Goal: Transaction & Acquisition: Purchase product/service

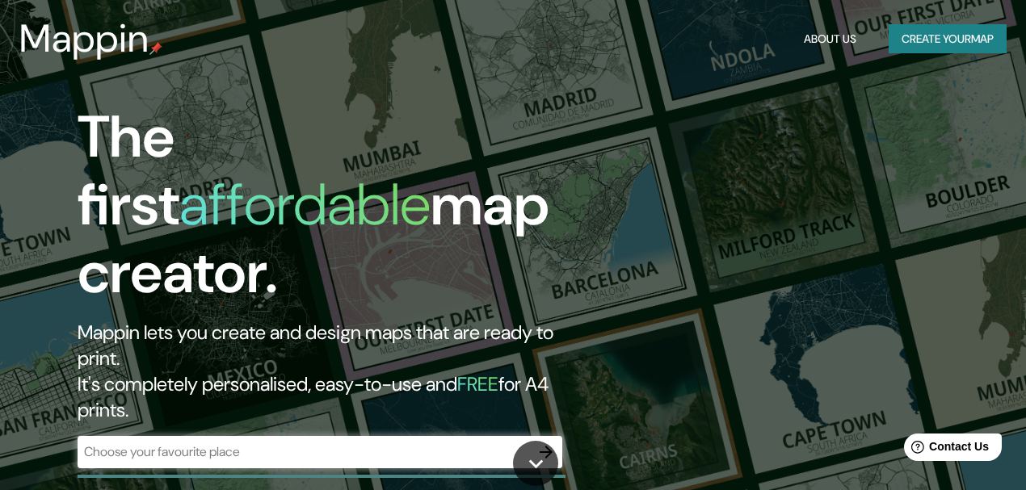
click at [255, 436] on div "​" at bounding box center [320, 452] width 485 height 32
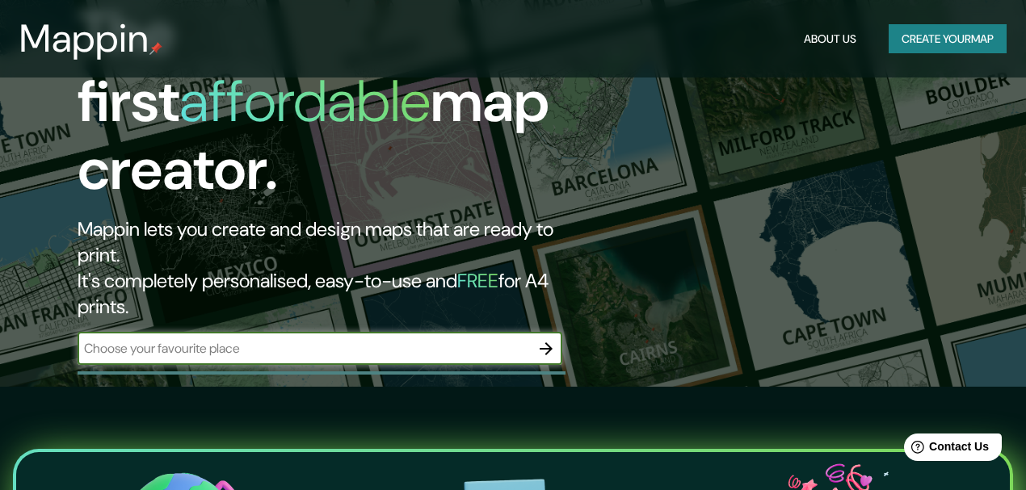
scroll to position [107, 0]
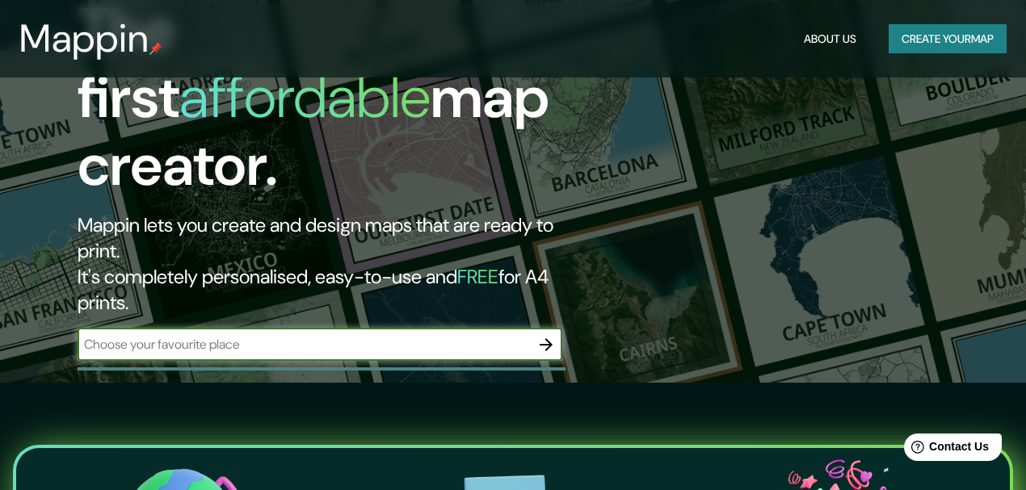
click at [426, 335] on input "text" at bounding box center [304, 344] width 452 height 19
type input "[GEOGRAPHIC_DATA][US_STATE]"
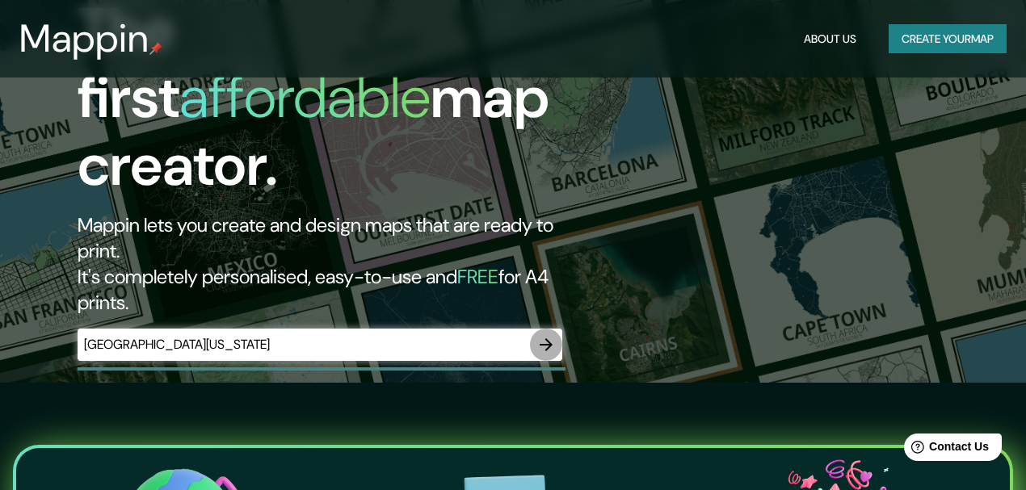
drag, startPoint x: 551, startPoint y: 277, endPoint x: 551, endPoint y: 268, distance: 8.9
click at [551, 338] on icon "button" at bounding box center [546, 344] width 13 height 13
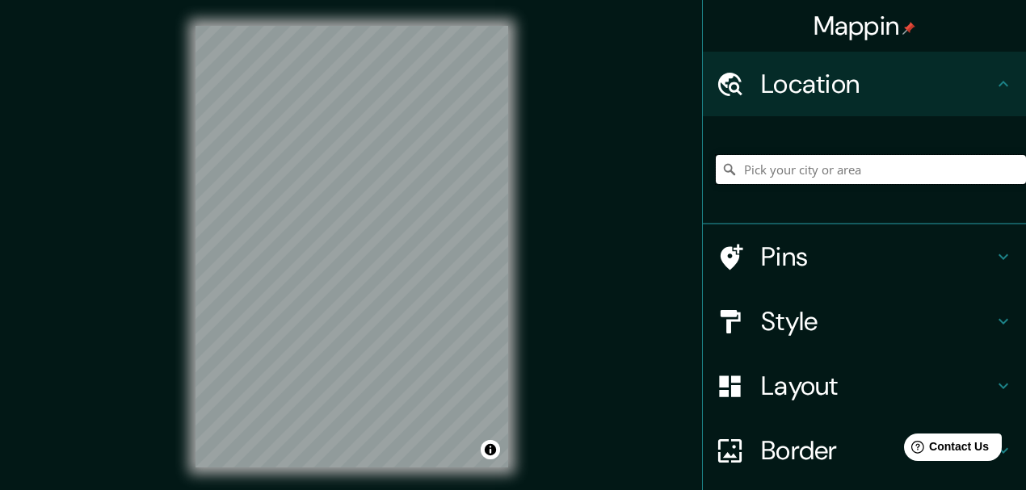
click at [837, 169] on input "Pick your city or area" at bounding box center [871, 169] width 310 height 29
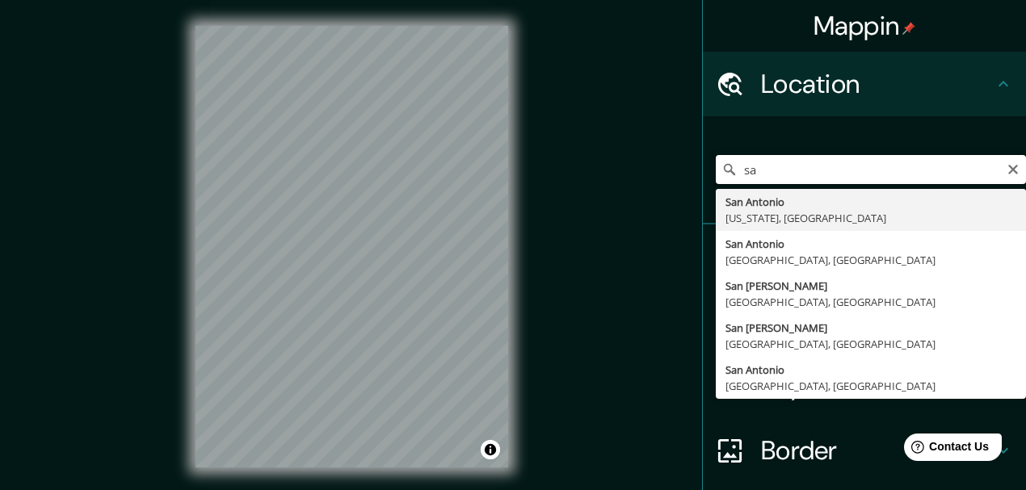
type input "s"
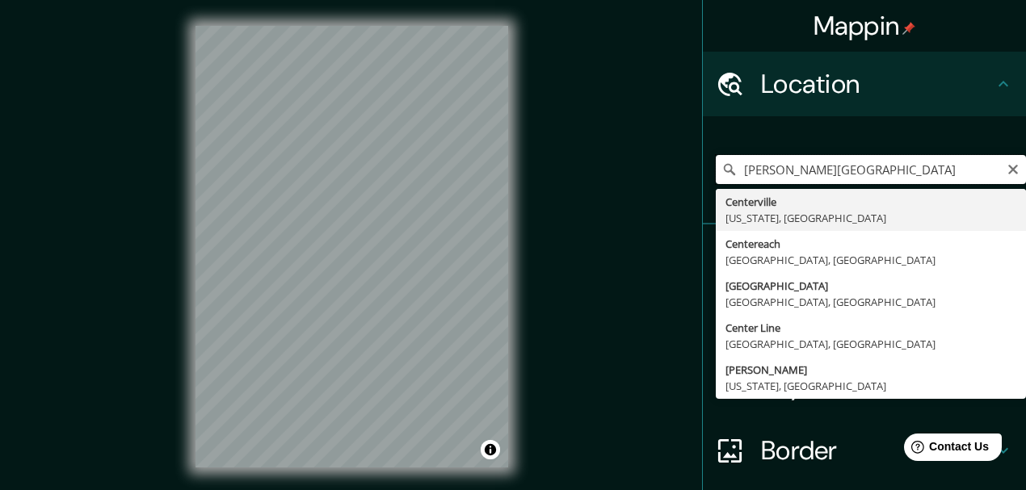
click at [834, 170] on input "henry b gonzalez convention center" at bounding box center [871, 169] width 310 height 29
click at [782, 168] on input "henry b gonzalez convention center" at bounding box center [871, 169] width 310 height 29
click at [779, 168] on input "henry b gonzalez convention center" at bounding box center [871, 169] width 310 height 29
drag, startPoint x: 834, startPoint y: 170, endPoint x: 806, endPoint y: 170, distance: 28.3
click at [806, 170] on input "henry b. gonzalez convention center" at bounding box center [871, 169] width 310 height 29
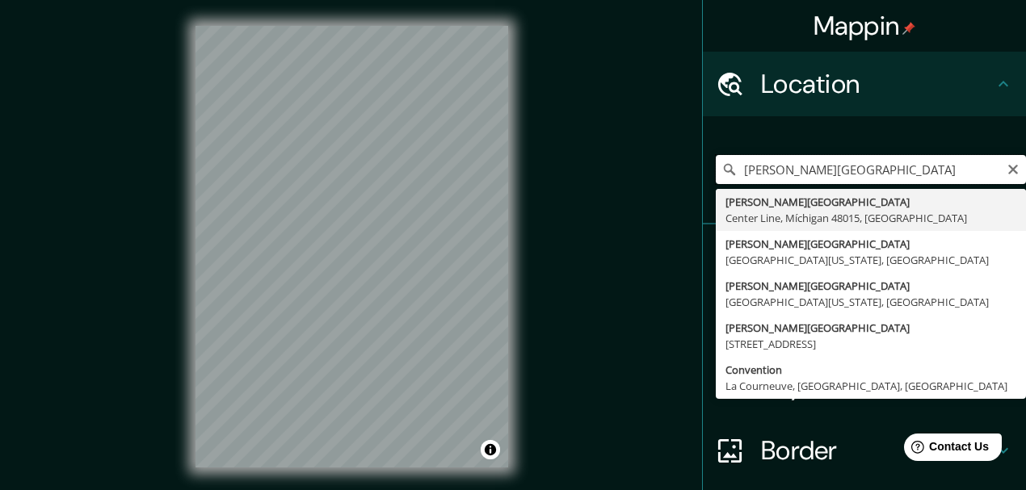
click at [891, 168] on input "henry convention center" at bounding box center [871, 169] width 310 height 29
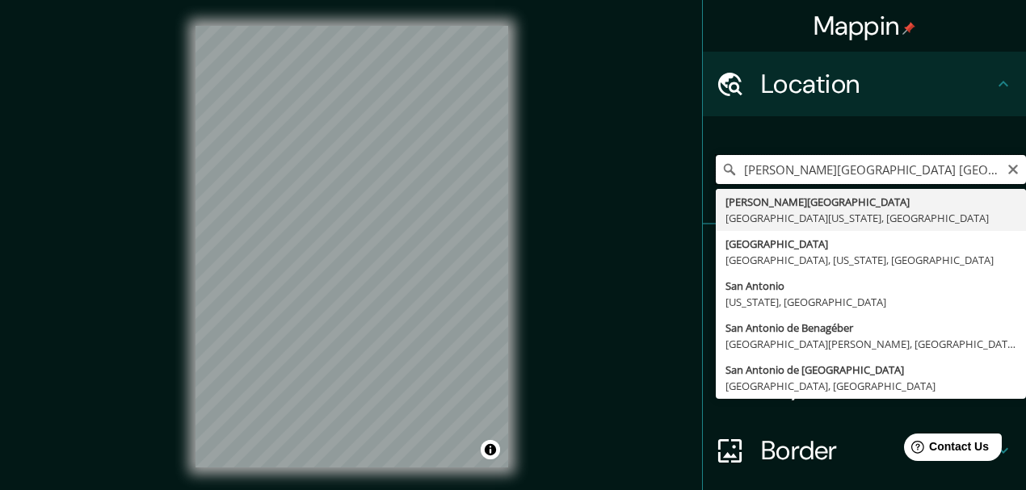
click at [769, 174] on input "henry convention center san antonio" at bounding box center [871, 169] width 310 height 29
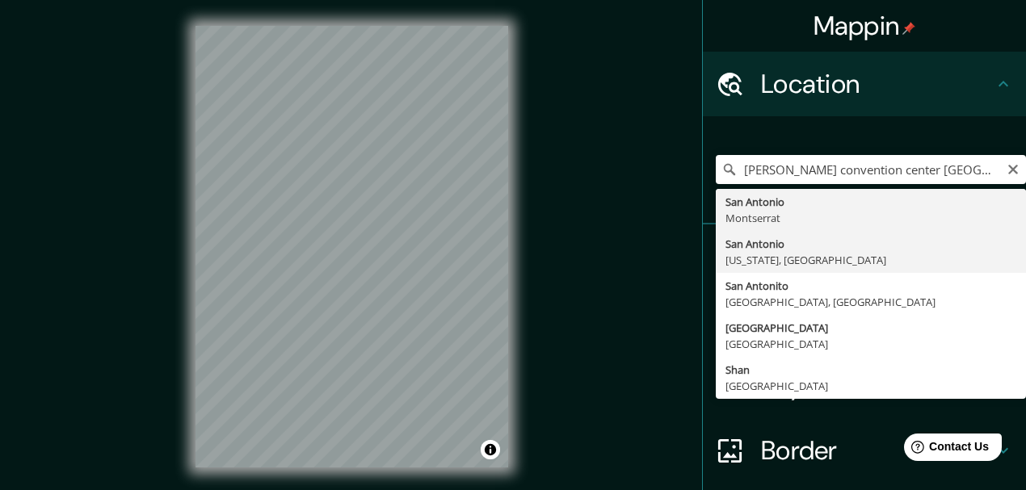
type input "[GEOGRAPHIC_DATA], [US_STATE], [GEOGRAPHIC_DATA]"
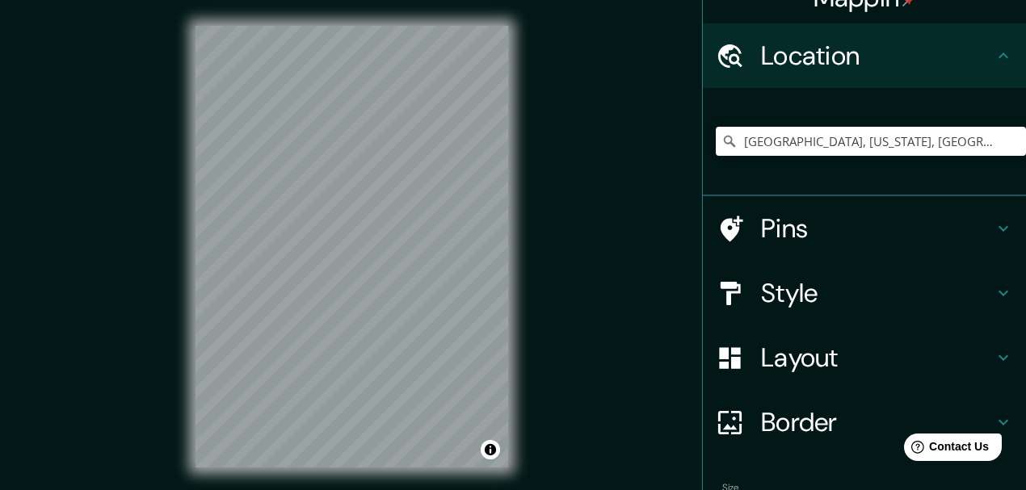
scroll to position [53, 0]
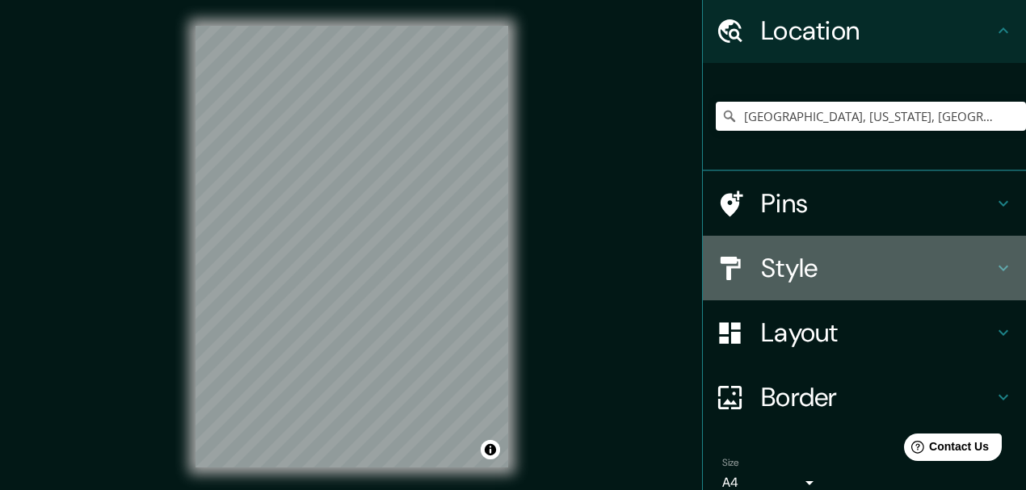
click at [798, 264] on h4 "Style" at bounding box center [877, 268] width 233 height 32
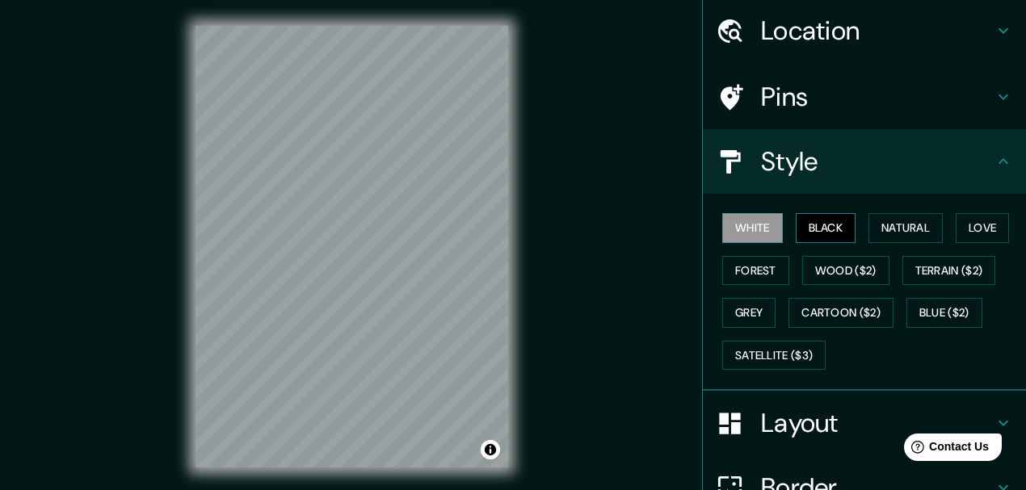
click at [809, 237] on button "Black" at bounding box center [826, 228] width 61 height 30
click at [885, 227] on button "Natural" at bounding box center [905, 228] width 74 height 30
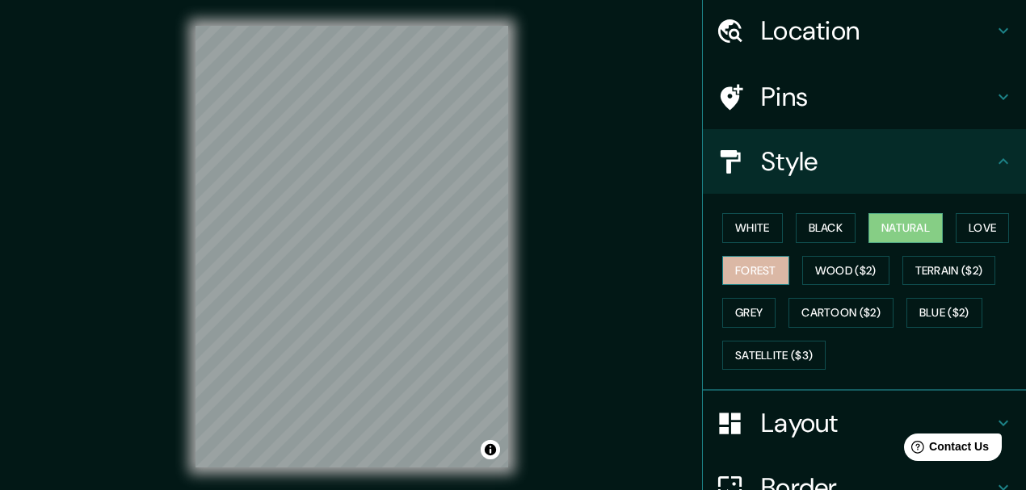
click at [767, 263] on button "Forest" at bounding box center [755, 271] width 67 height 30
click at [895, 229] on button "Natural" at bounding box center [905, 228] width 74 height 30
click at [746, 305] on button "Grey" at bounding box center [748, 313] width 53 height 30
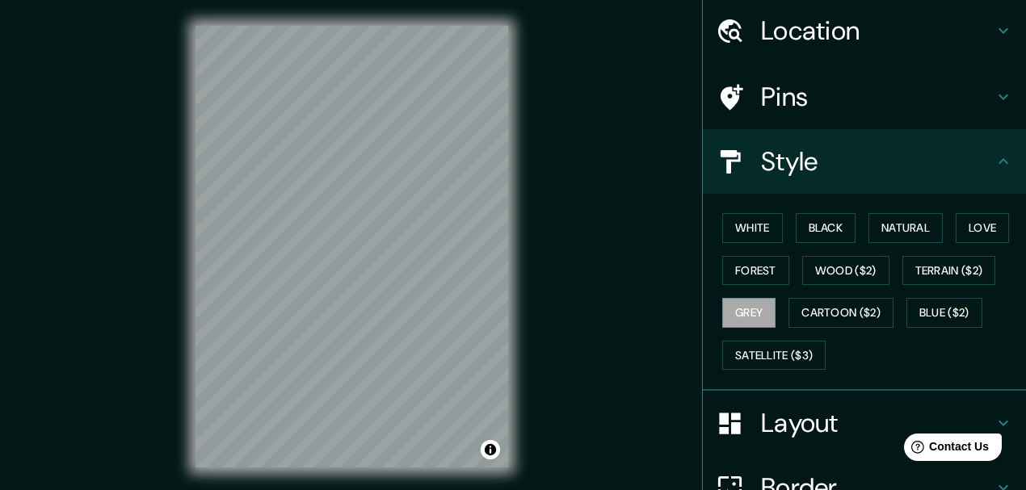
click at [771, 254] on div "White Black Natural Love Forest Wood ($2) Terrain ($2) Grey Cartoon ($2) Blue (…" at bounding box center [871, 292] width 310 height 170
click at [771, 258] on button "Forest" at bounding box center [755, 271] width 67 height 30
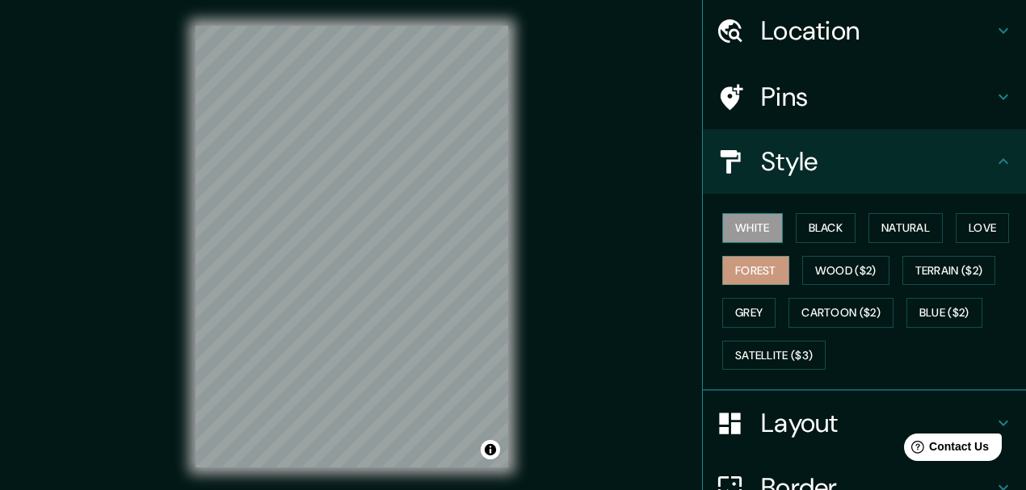
click at [755, 232] on button "White" at bounding box center [752, 228] width 61 height 30
click at [835, 226] on button "Black" at bounding box center [826, 228] width 61 height 30
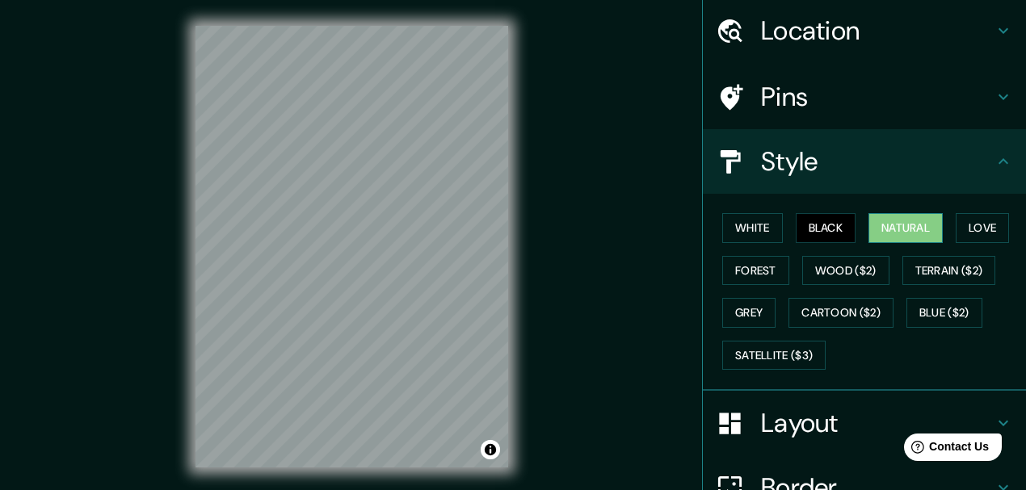
click at [871, 222] on button "Natural" at bounding box center [905, 228] width 74 height 30
click at [763, 341] on button "Satellite ($3)" at bounding box center [773, 356] width 103 height 30
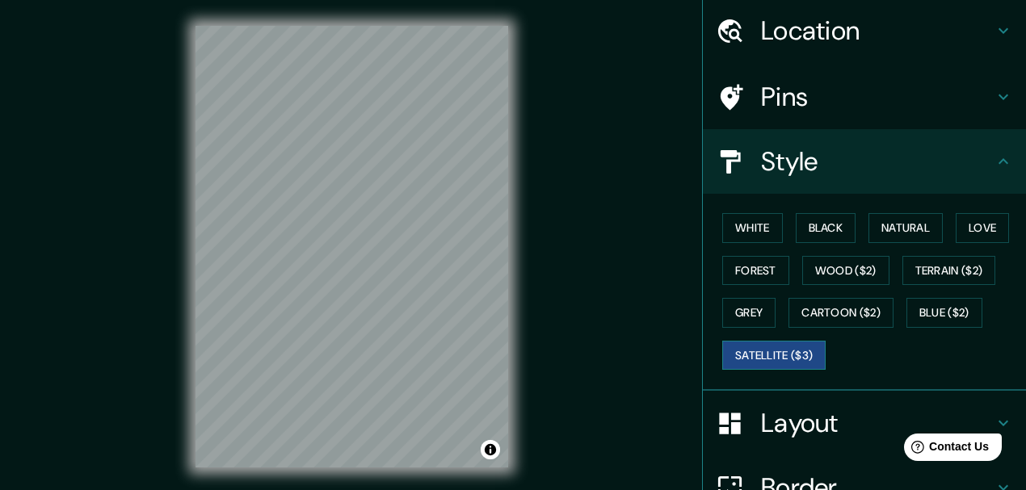
click at [762, 344] on button "Satellite ($3)" at bounding box center [773, 356] width 103 height 30
click at [918, 309] on button "Blue ($2)" at bounding box center [944, 313] width 76 height 30
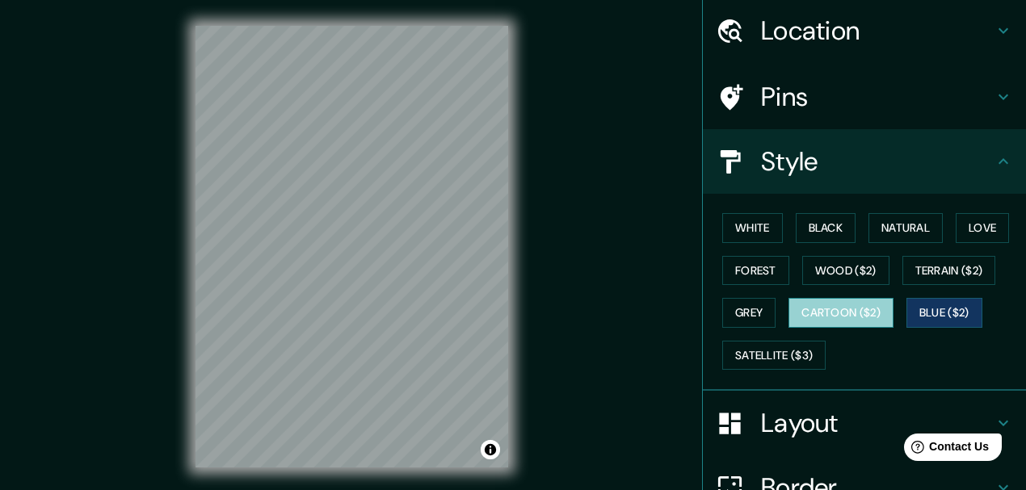
click at [871, 307] on button "Cartoon ($2)" at bounding box center [840, 313] width 105 height 30
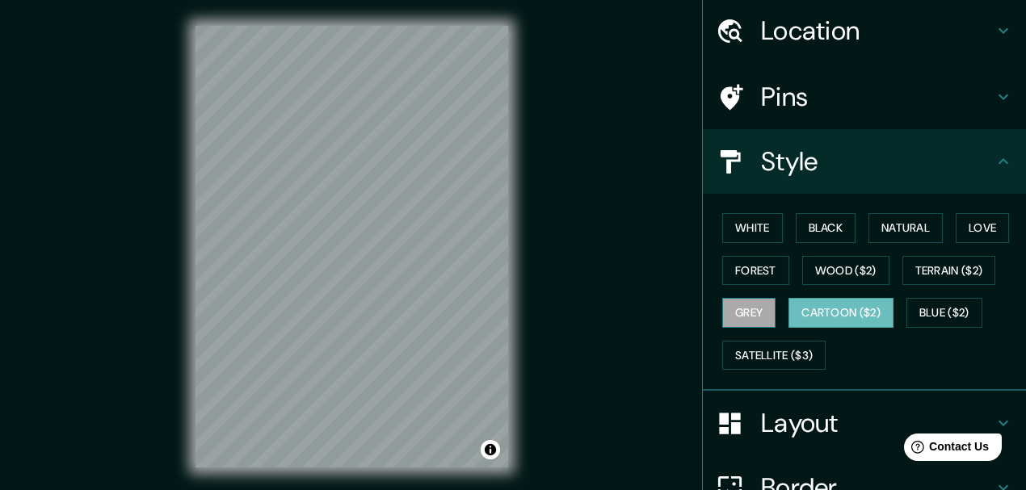
click at [743, 300] on button "Grey" at bounding box center [748, 313] width 53 height 30
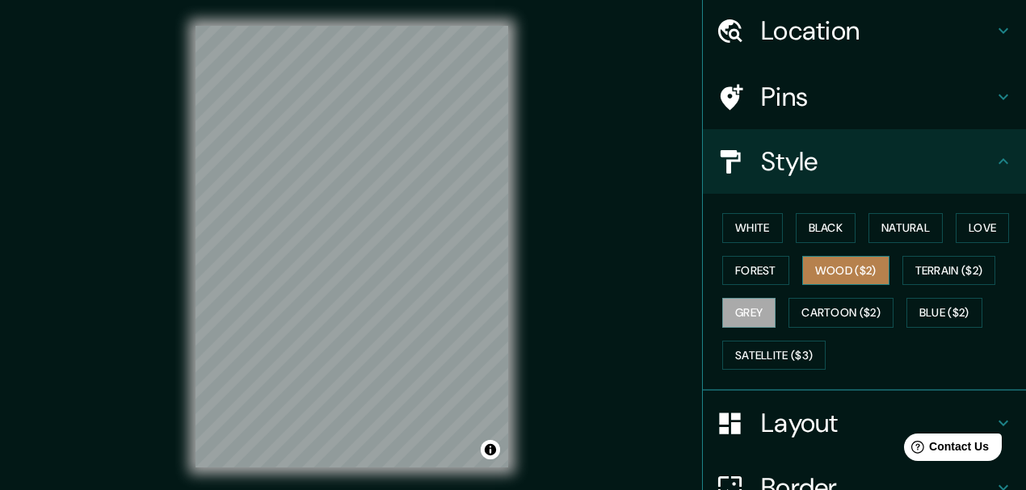
click at [841, 273] on button "Wood ($2)" at bounding box center [845, 271] width 87 height 30
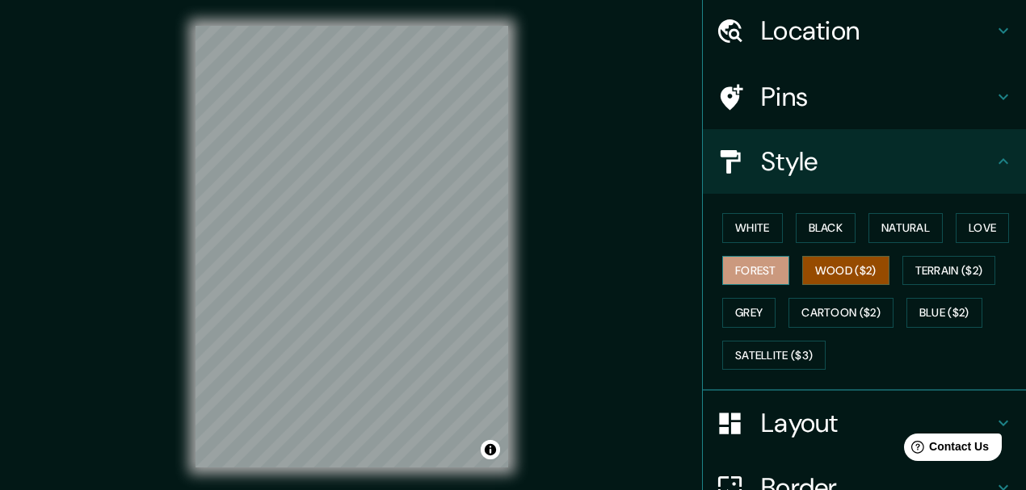
click at [744, 266] on button "Forest" at bounding box center [755, 271] width 67 height 30
click at [750, 229] on button "White" at bounding box center [752, 228] width 61 height 30
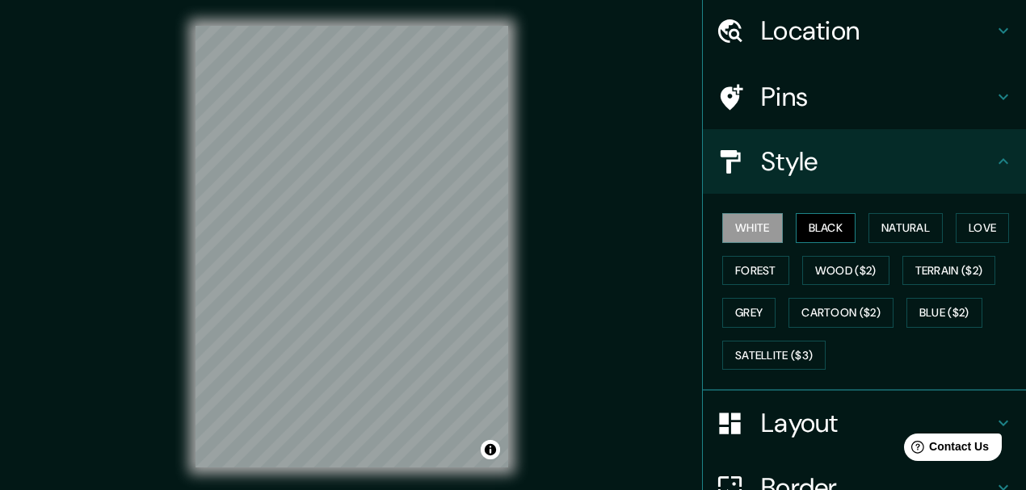
click at [832, 231] on button "Black" at bounding box center [826, 228] width 61 height 30
click at [874, 231] on button "Natural" at bounding box center [905, 228] width 74 height 30
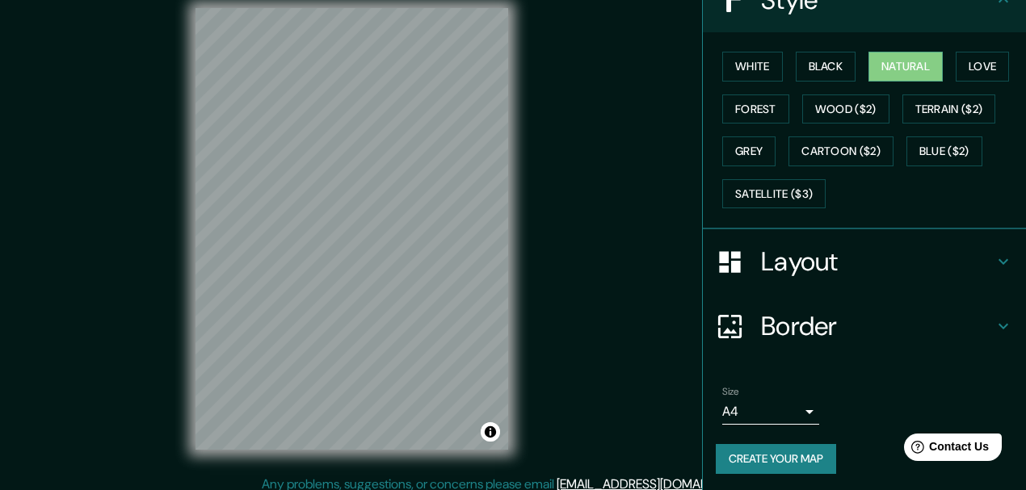
scroll to position [28, 0]
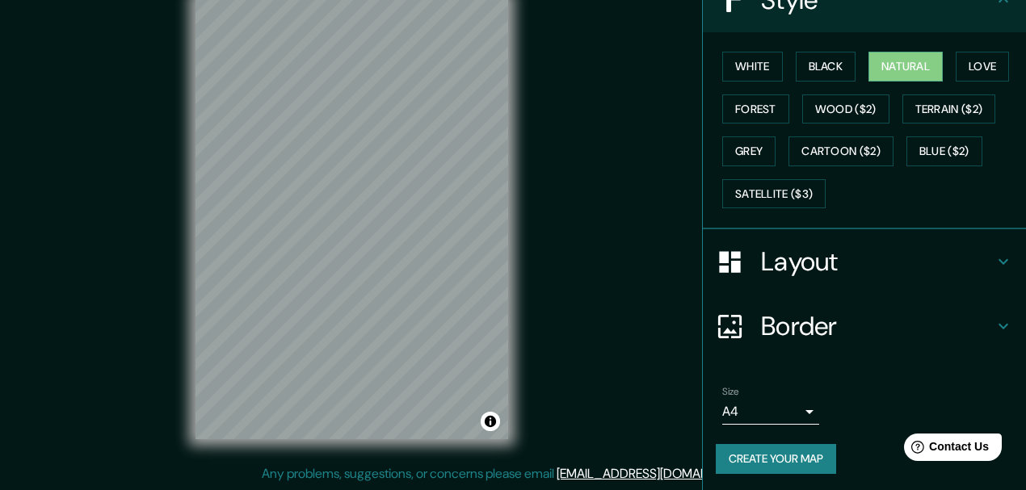
click at [768, 448] on button "Create your map" at bounding box center [776, 459] width 120 height 30
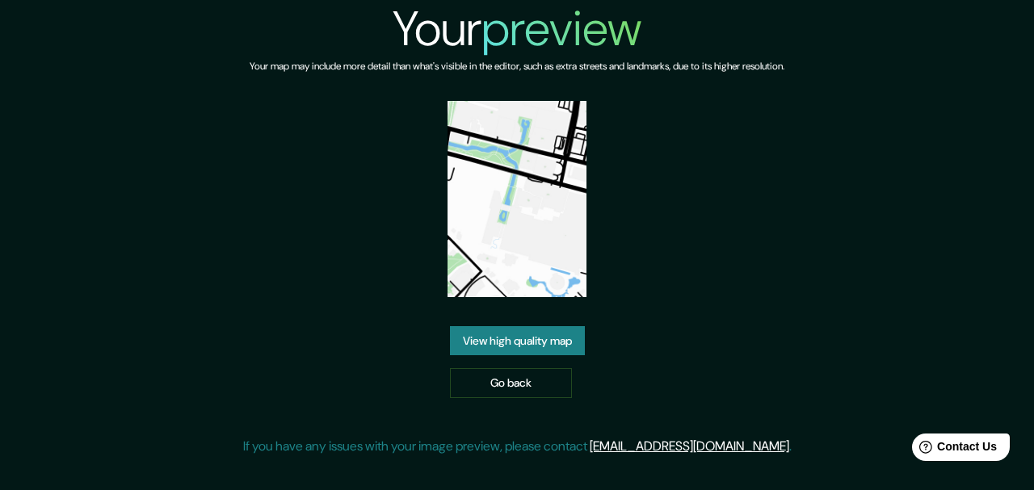
click at [526, 349] on link "View high quality map" at bounding box center [517, 341] width 135 height 30
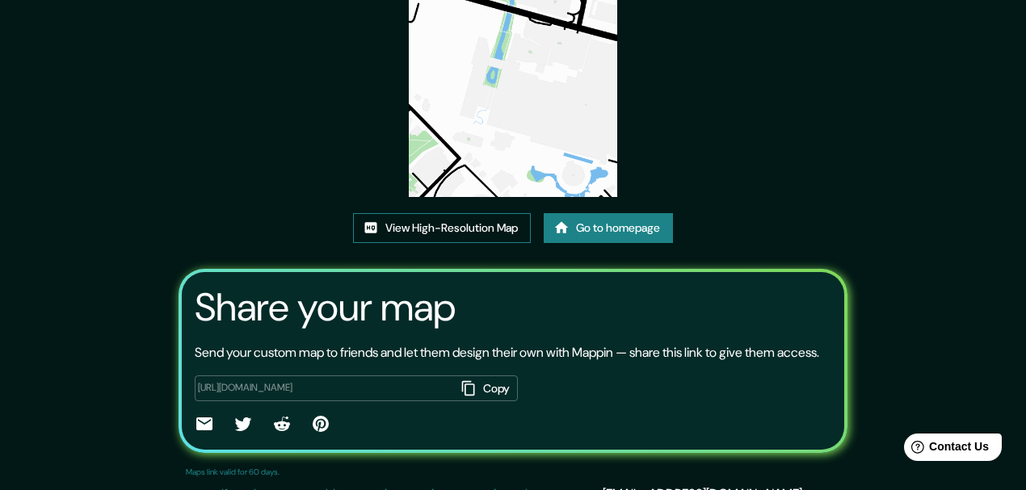
scroll to position [208, 0]
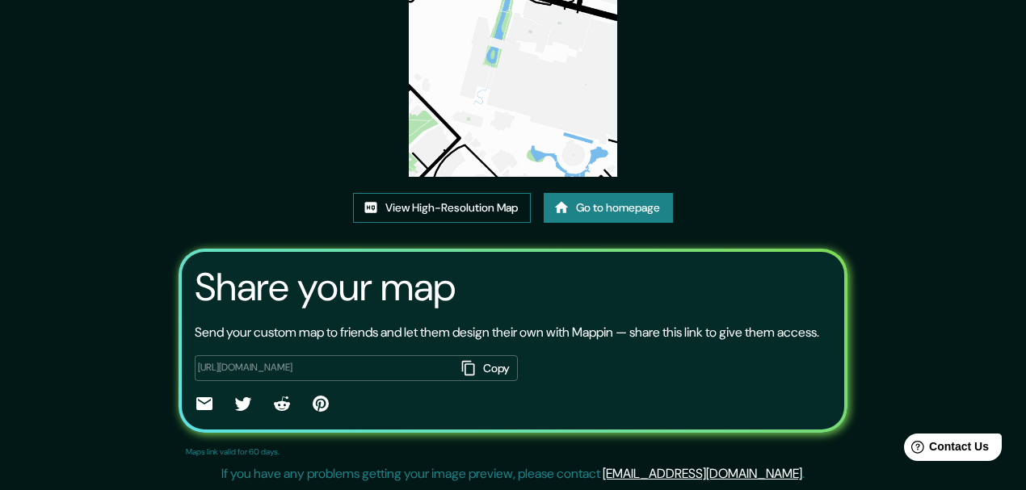
click at [493, 193] on link "View High-Resolution Map" at bounding box center [442, 208] width 178 height 30
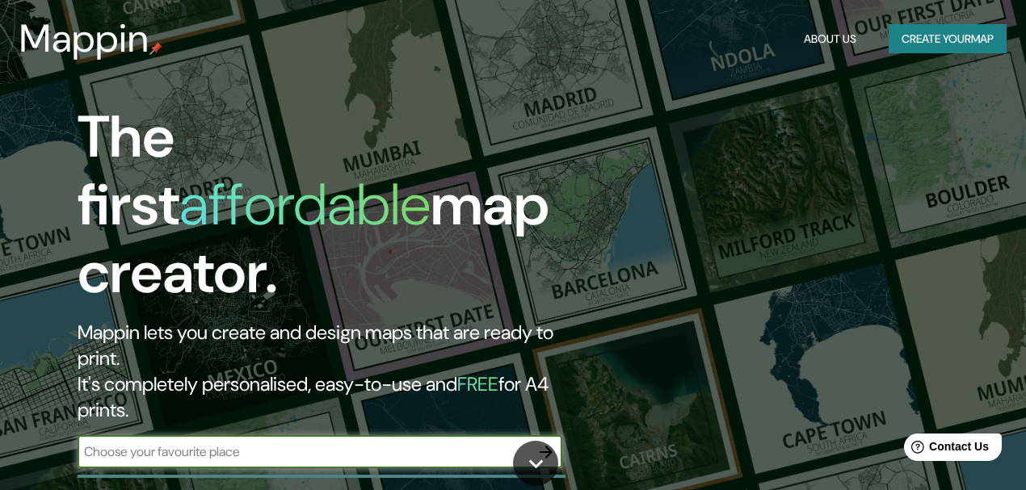
click at [308, 443] on input "text" at bounding box center [304, 452] width 452 height 19
type input "[GEOGRAPHIC_DATA][US_STATE]"
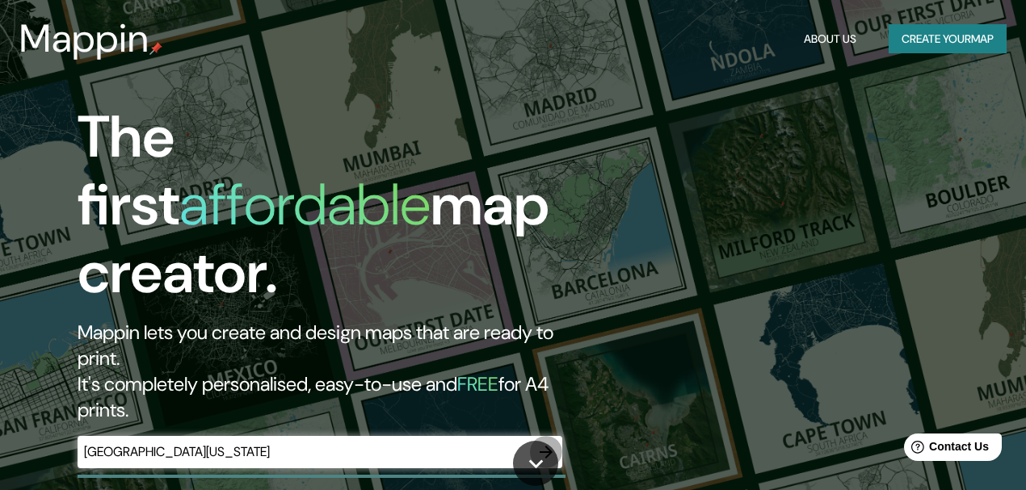
click at [543, 446] on icon "button" at bounding box center [546, 452] width 13 height 13
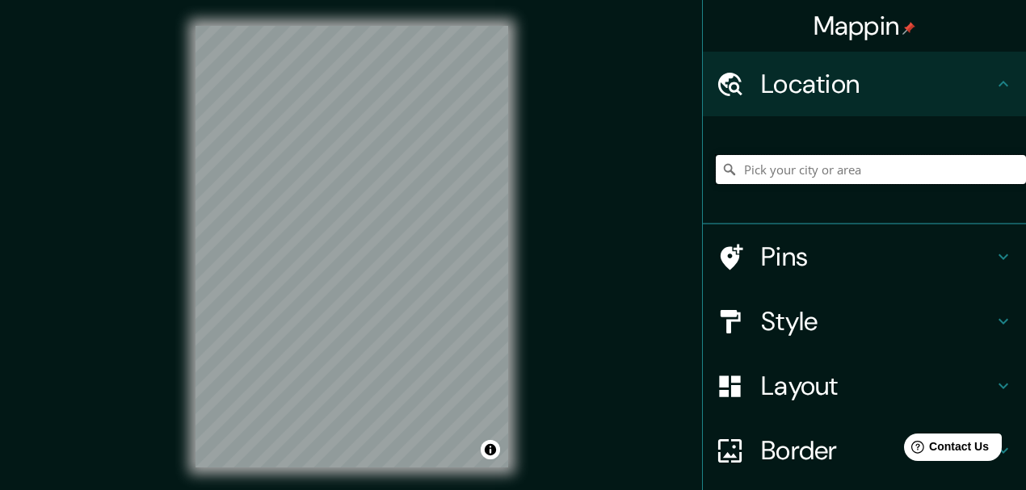
click at [763, 176] on input "Pick your city or area" at bounding box center [871, 169] width 310 height 29
type input "[GEOGRAPHIC_DATA], [US_STATE], [GEOGRAPHIC_DATA]"
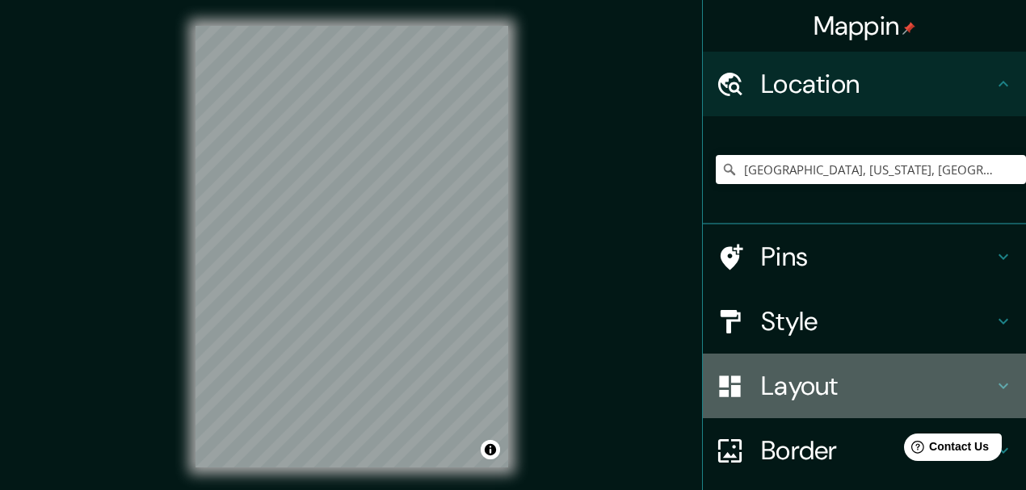
click at [800, 381] on h4 "Layout" at bounding box center [877, 386] width 233 height 32
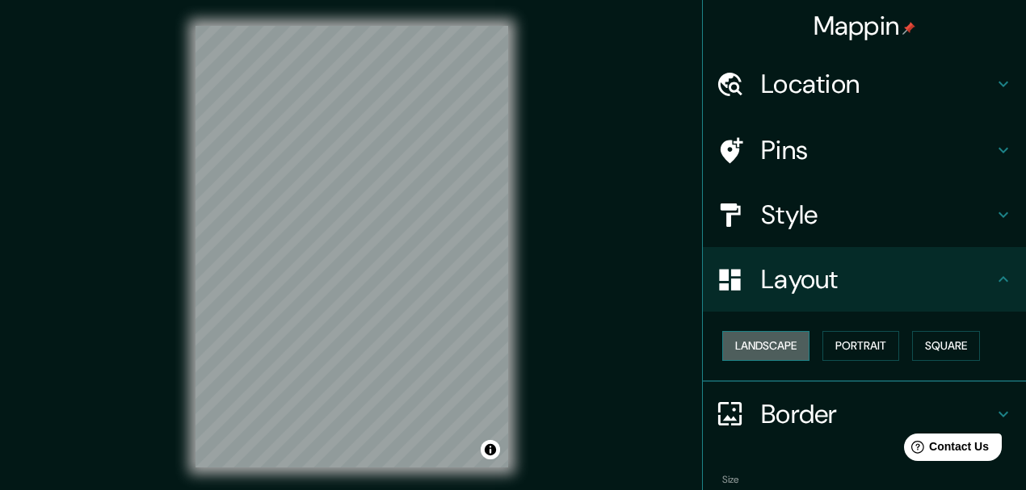
click at [796, 352] on button "Landscape" at bounding box center [765, 346] width 87 height 30
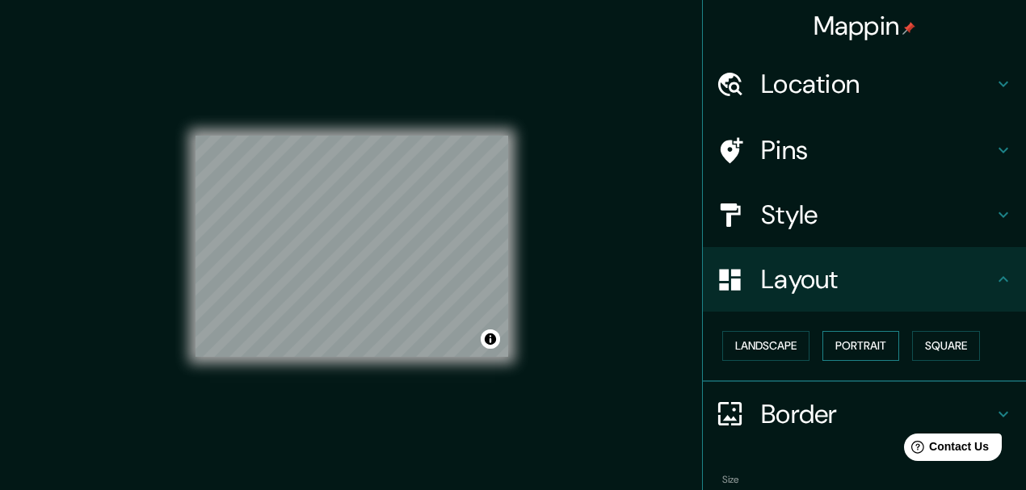
click at [840, 345] on button "Portrait" at bounding box center [860, 346] width 77 height 30
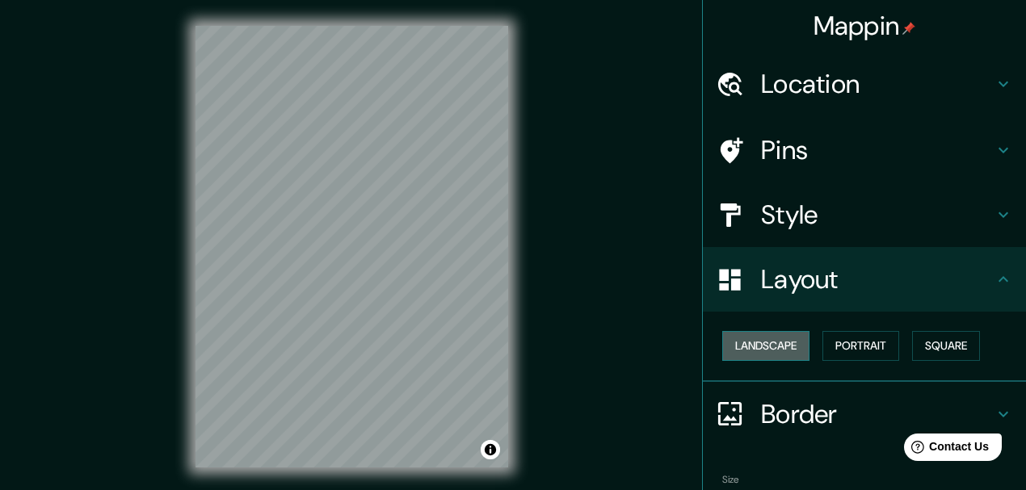
click at [784, 347] on button "Landscape" at bounding box center [765, 346] width 87 height 30
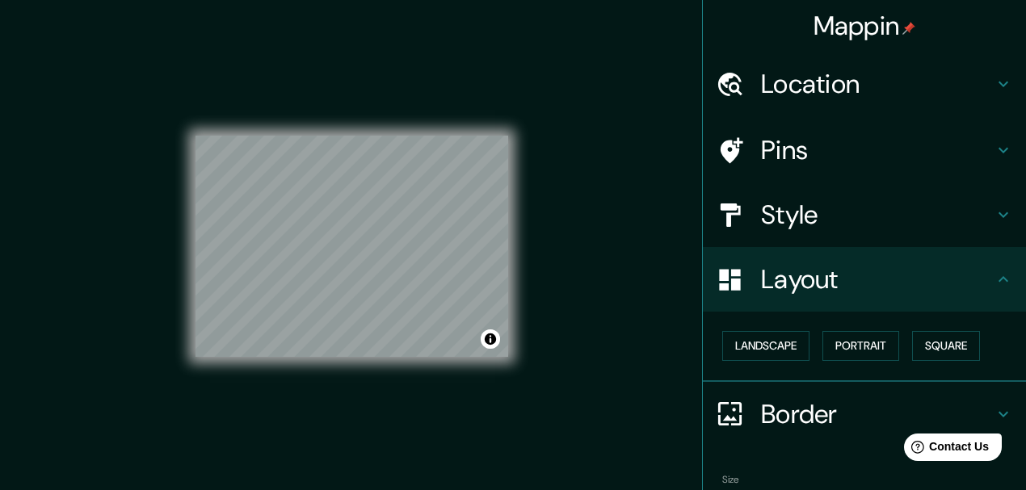
click at [805, 221] on h4 "Style" at bounding box center [877, 215] width 233 height 32
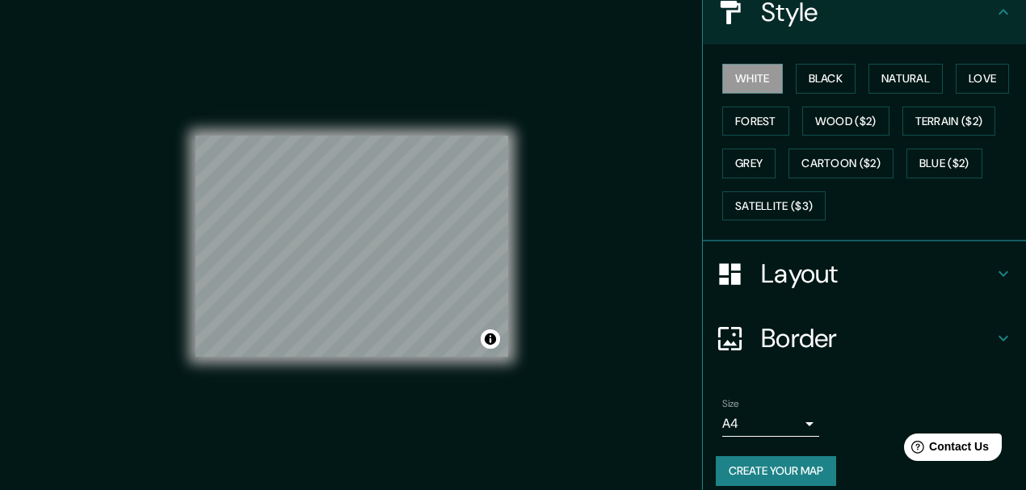
scroll to position [215, 0]
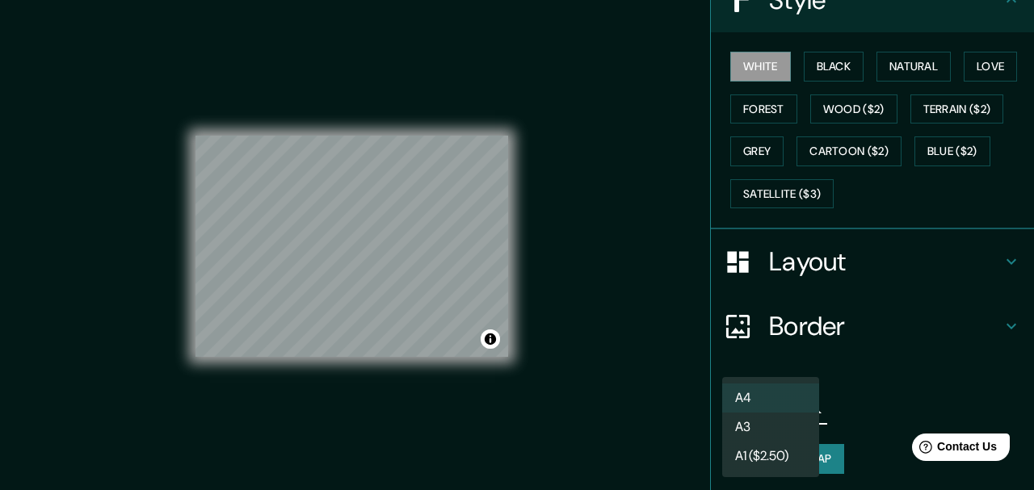
click at [775, 405] on body "Mappin Location [GEOGRAPHIC_DATA], [US_STATE], [GEOGRAPHIC_DATA] [GEOGRAPHIC_DA…" at bounding box center [517, 245] width 1034 height 490
click at [759, 428] on li "A3" at bounding box center [770, 427] width 97 height 29
type input "a4"
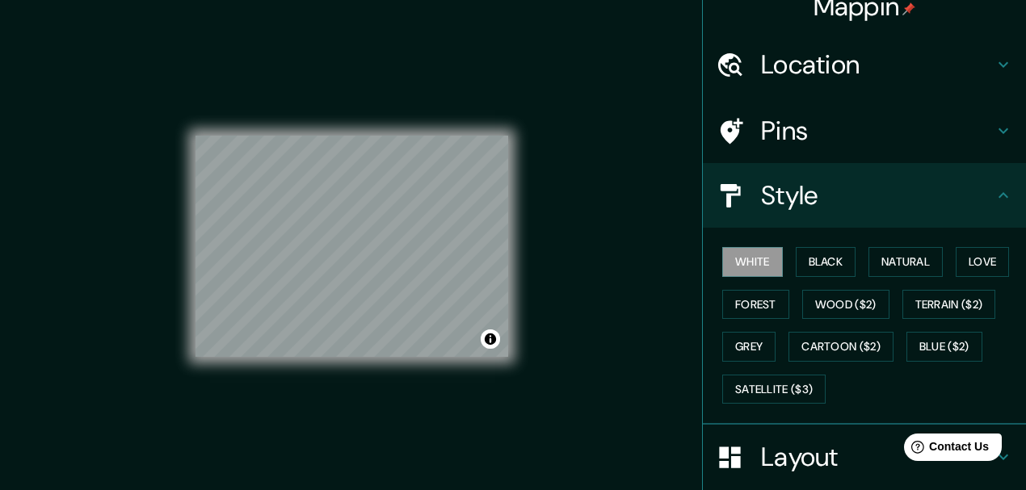
scroll to position [0, 0]
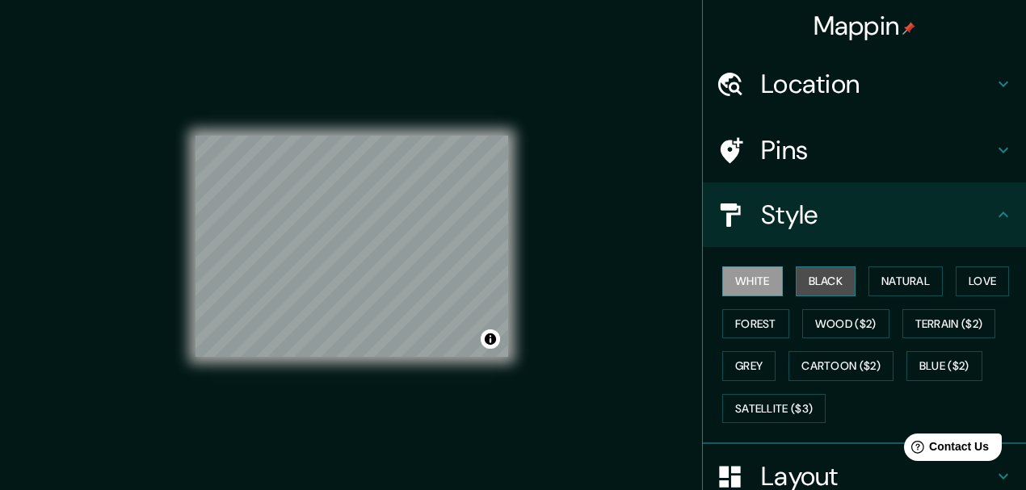
drag, startPoint x: 826, startPoint y: 278, endPoint x: 884, endPoint y: 277, distance: 57.4
click at [827, 278] on button "Black" at bounding box center [826, 282] width 61 height 30
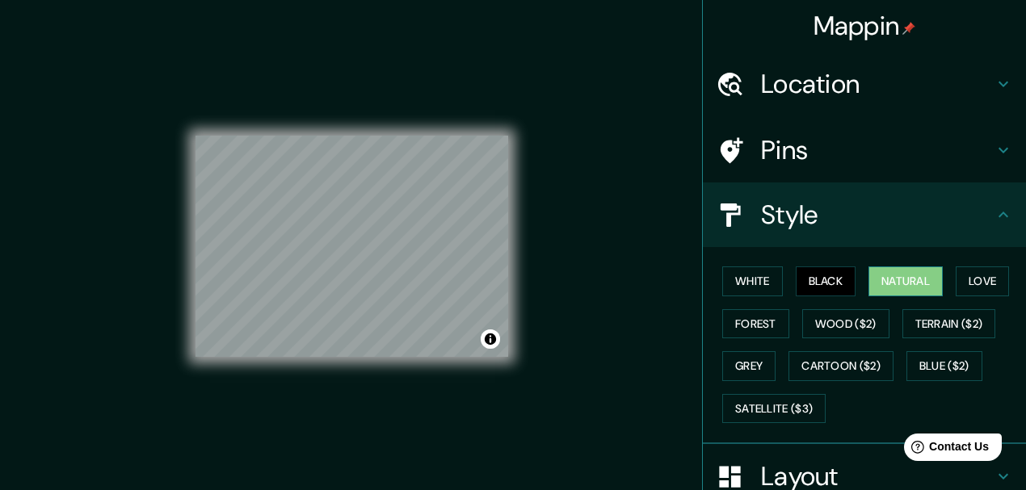
click at [893, 276] on button "Natural" at bounding box center [905, 282] width 74 height 30
click at [737, 281] on button "White" at bounding box center [752, 282] width 61 height 30
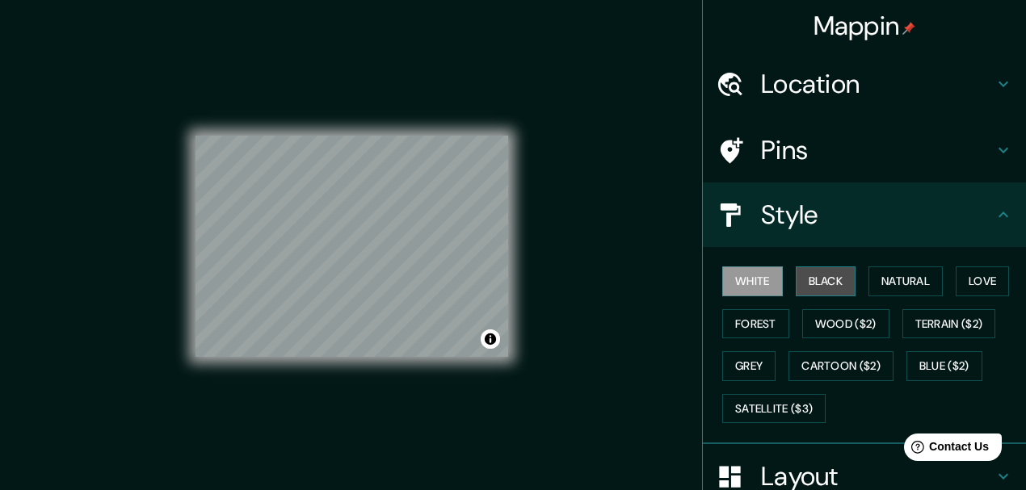
click at [813, 281] on button "Black" at bounding box center [826, 282] width 61 height 30
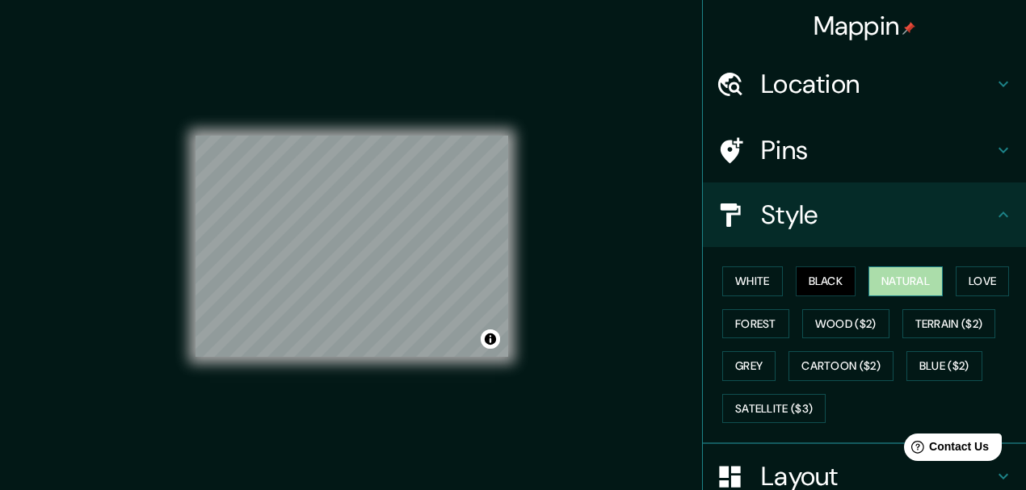
click at [876, 284] on button "Natural" at bounding box center [905, 282] width 74 height 30
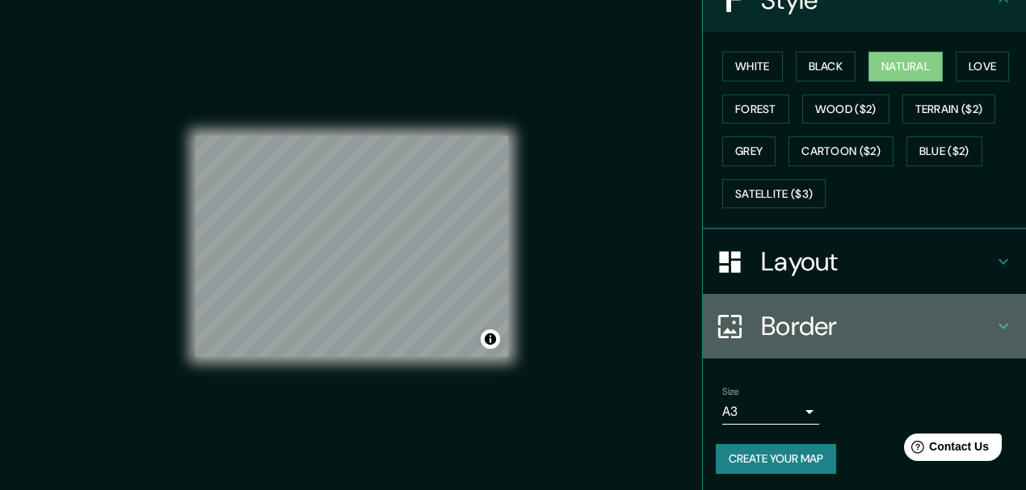
click at [813, 313] on h4 "Border" at bounding box center [877, 326] width 233 height 32
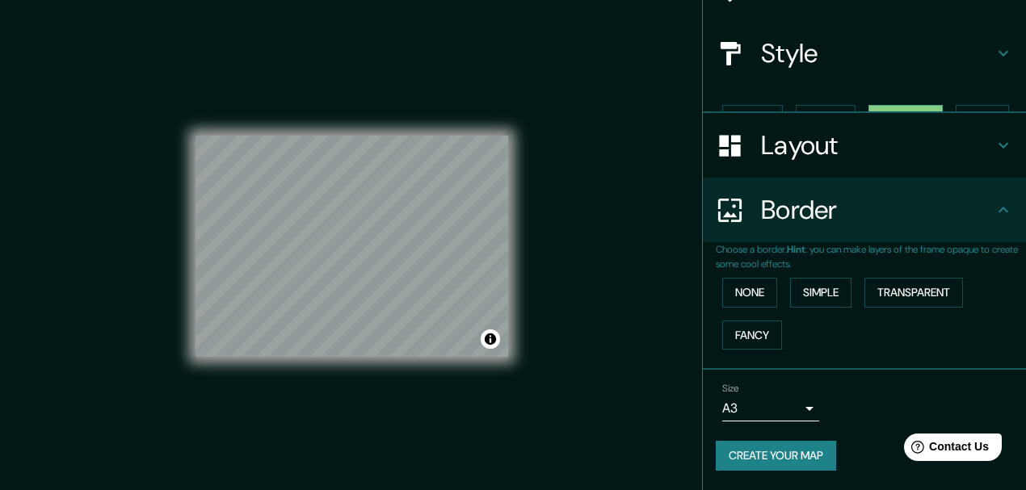
scroll to position [132, 0]
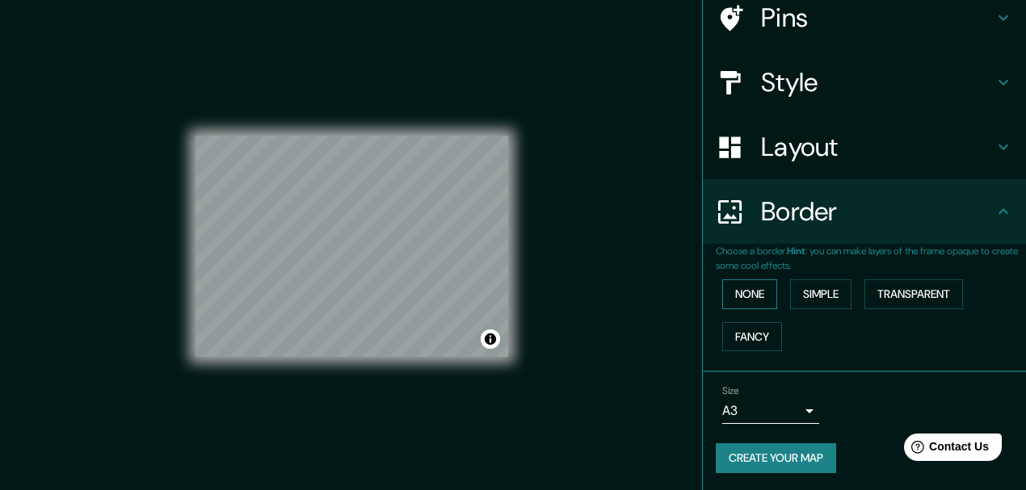
click at [753, 300] on button "None" at bounding box center [749, 294] width 55 height 30
click at [821, 294] on button "Simple" at bounding box center [820, 294] width 61 height 30
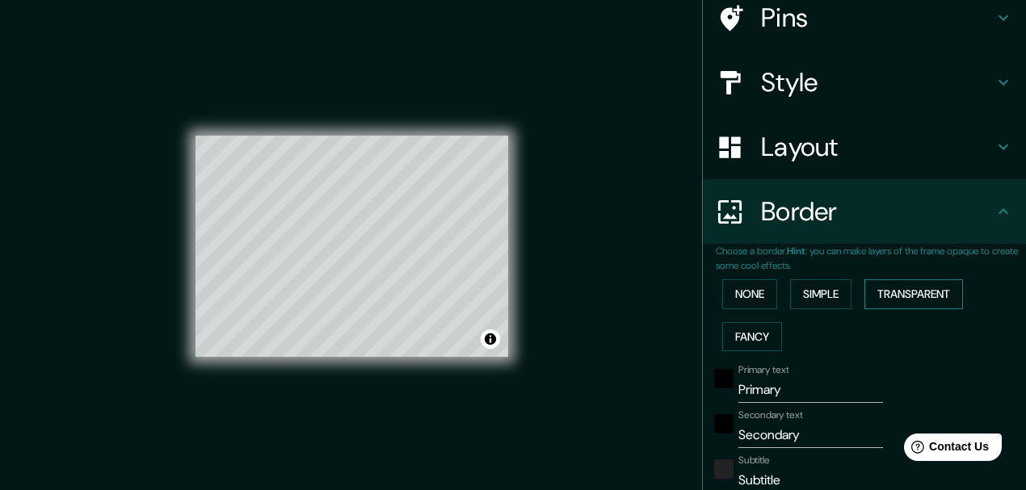
click at [911, 292] on button "Transparent" at bounding box center [913, 294] width 99 height 30
click at [759, 312] on div "None Simple Transparent Fancy" at bounding box center [871, 315] width 310 height 85
click at [752, 328] on button "Fancy" at bounding box center [752, 337] width 60 height 30
click at [746, 304] on button "None" at bounding box center [749, 294] width 55 height 30
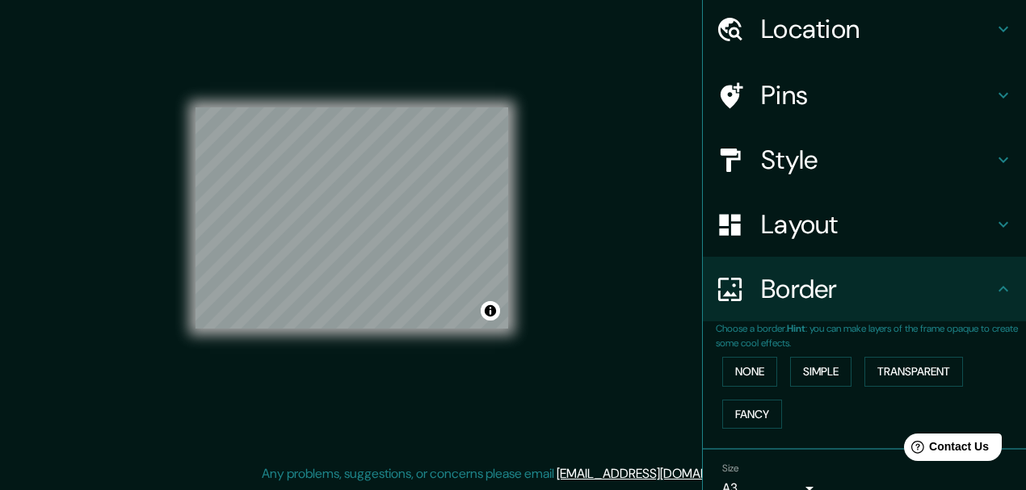
scroll to position [0, 0]
